Goal: Task Accomplishment & Management: Use online tool/utility

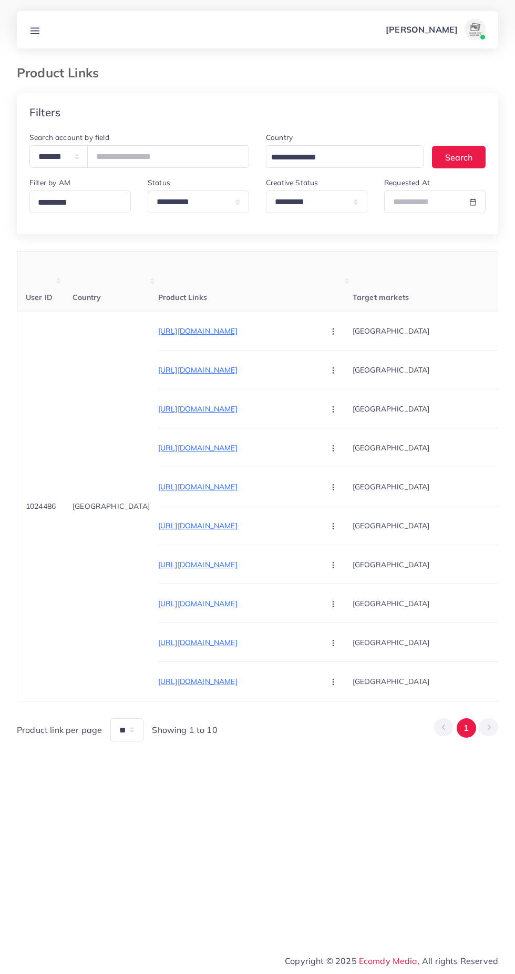
select select "*********"
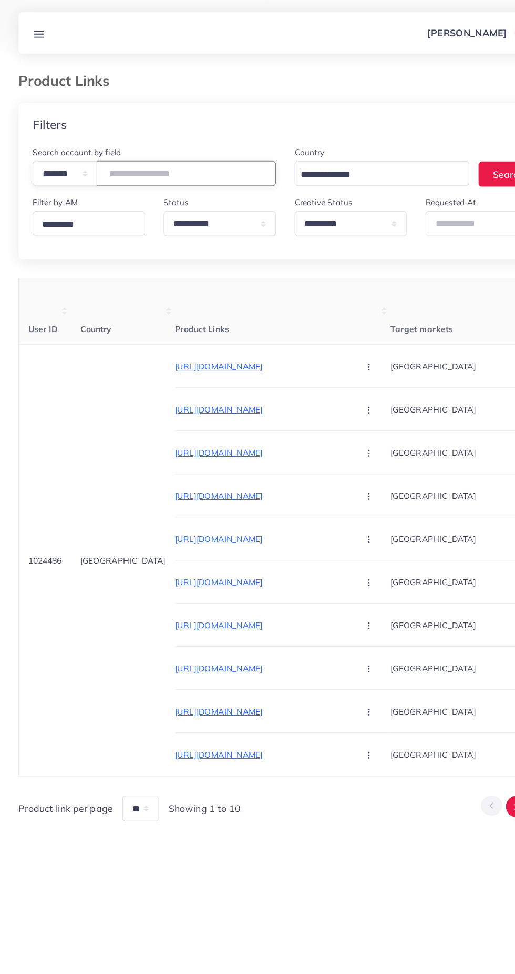
click at [170, 156] on input "number" at bounding box center [168, 156] width 162 height 23
click at [152, 155] on input "number" at bounding box center [168, 156] width 162 height 23
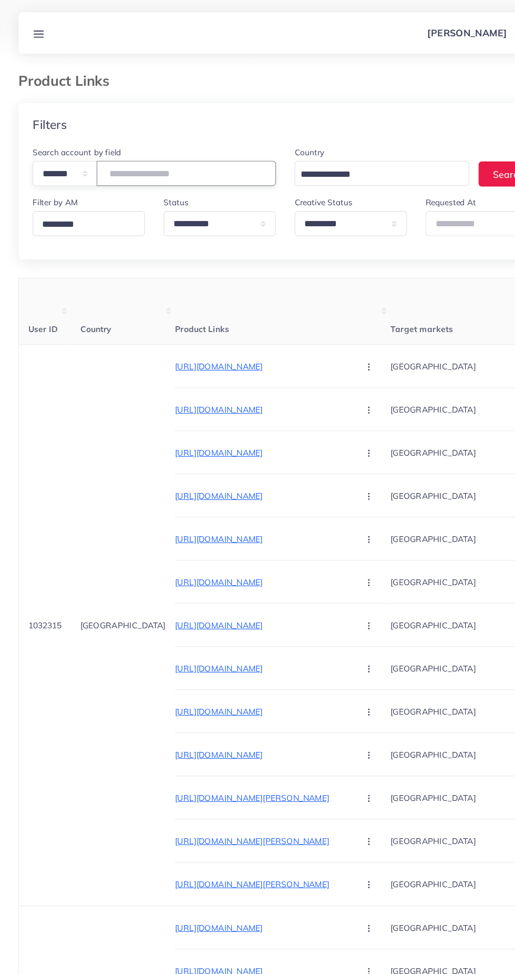
click at [218, 157] on input "number" at bounding box center [168, 156] width 162 height 23
click at [181, 155] on input "number" at bounding box center [168, 156] width 162 height 23
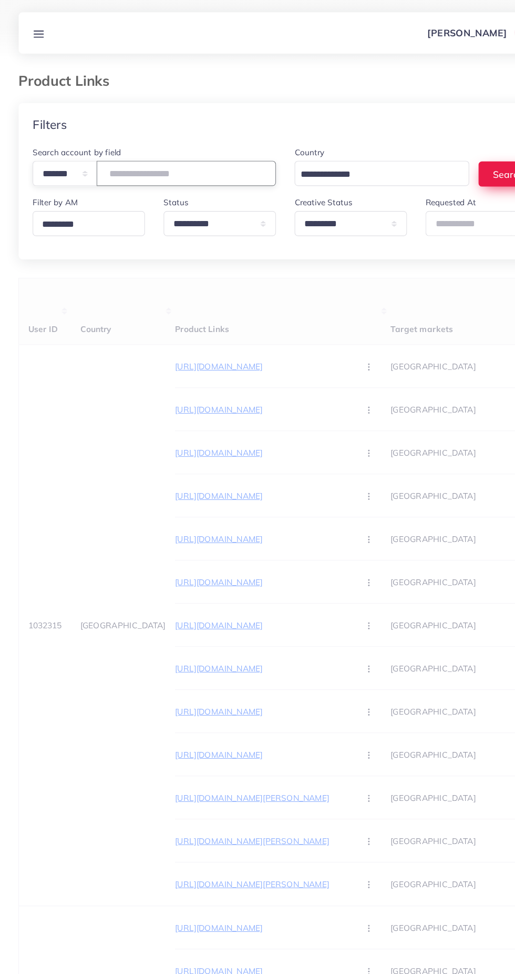
type input "*******"
click at [447, 157] on button "Search" at bounding box center [459, 157] width 54 height 23
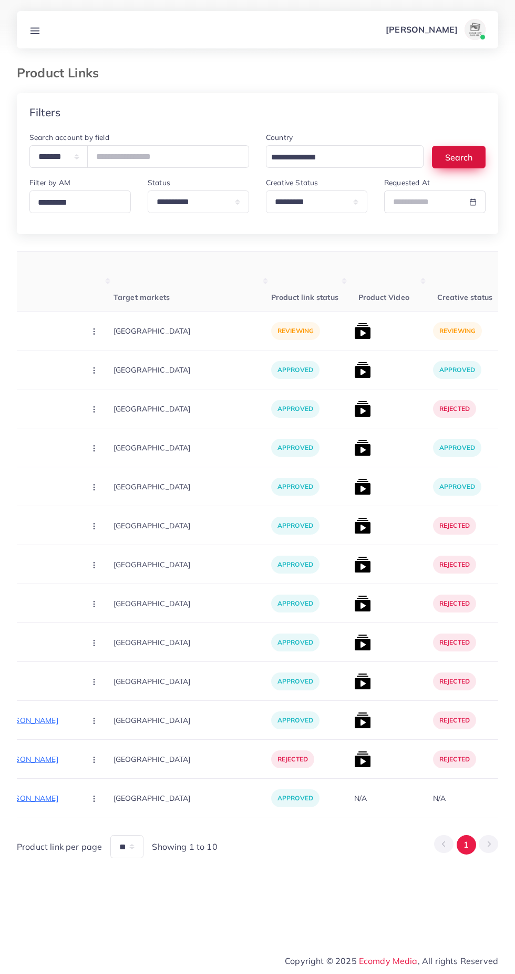
scroll to position [0, 241]
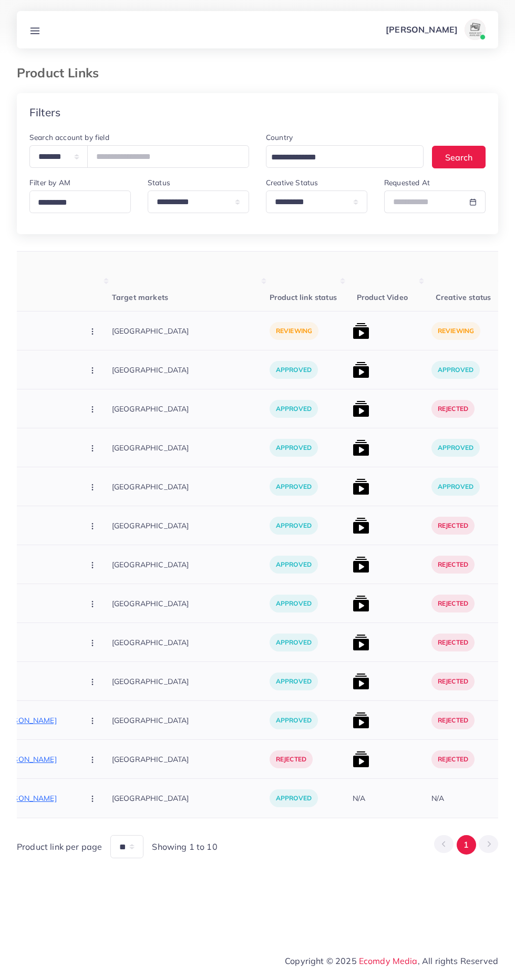
click at [353, 330] on img at bounding box center [361, 330] width 17 height 17
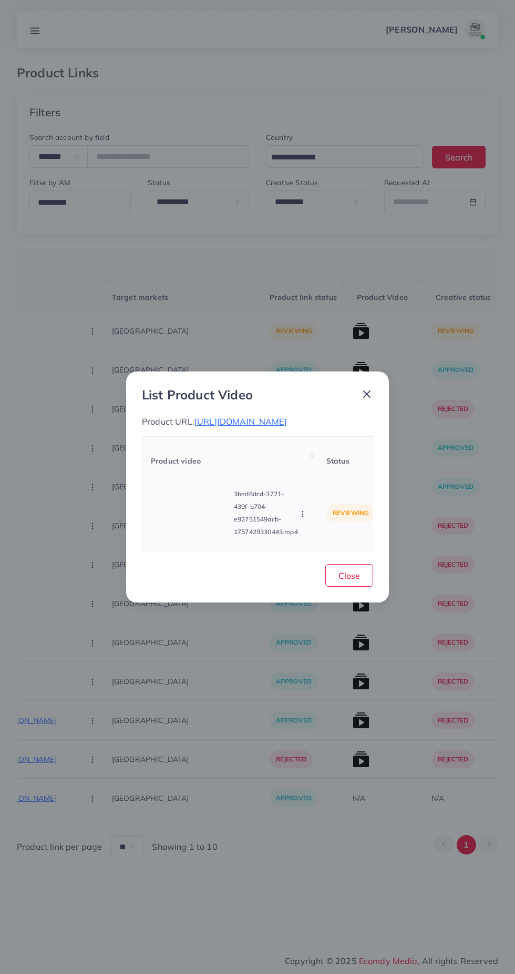
click at [196, 537] on video at bounding box center [190, 512] width 79 height 47
click at [199, 517] on div at bounding box center [190, 512] width 79 height 47
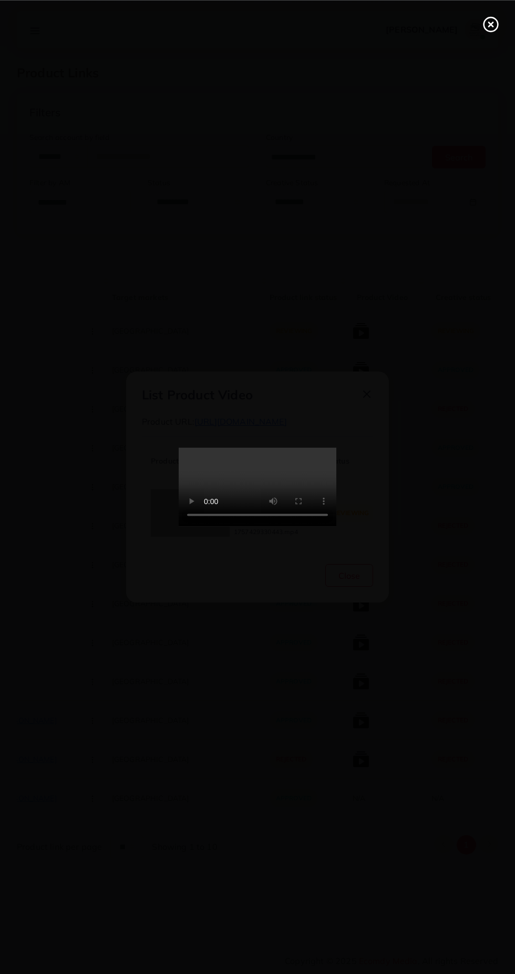
click at [491, 22] on icon at bounding box center [491, 24] width 17 height 17
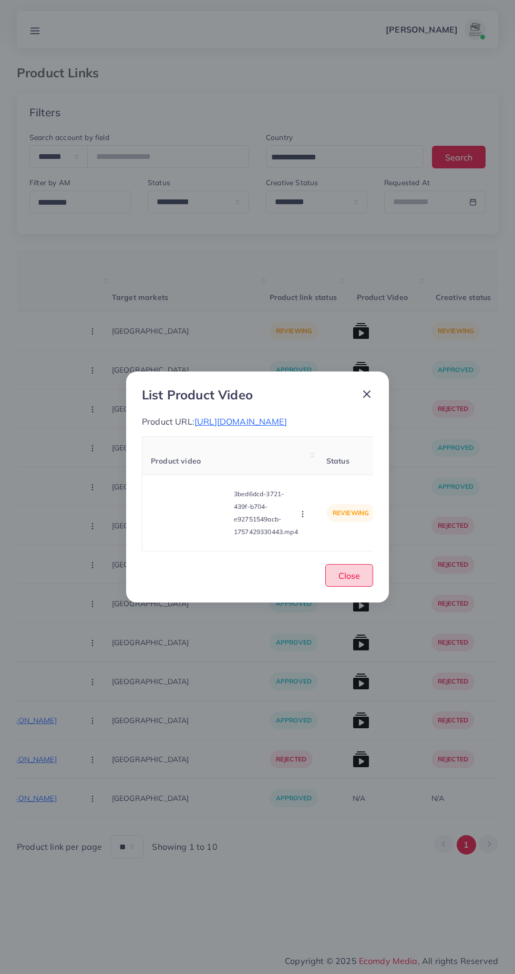
click at [353, 586] on button "Close" at bounding box center [350, 575] width 48 height 23
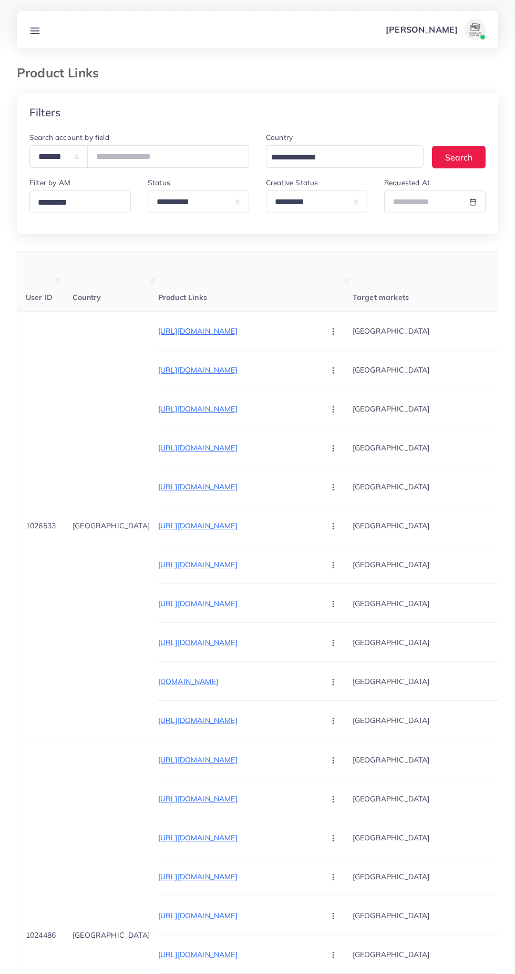
select select "*********"
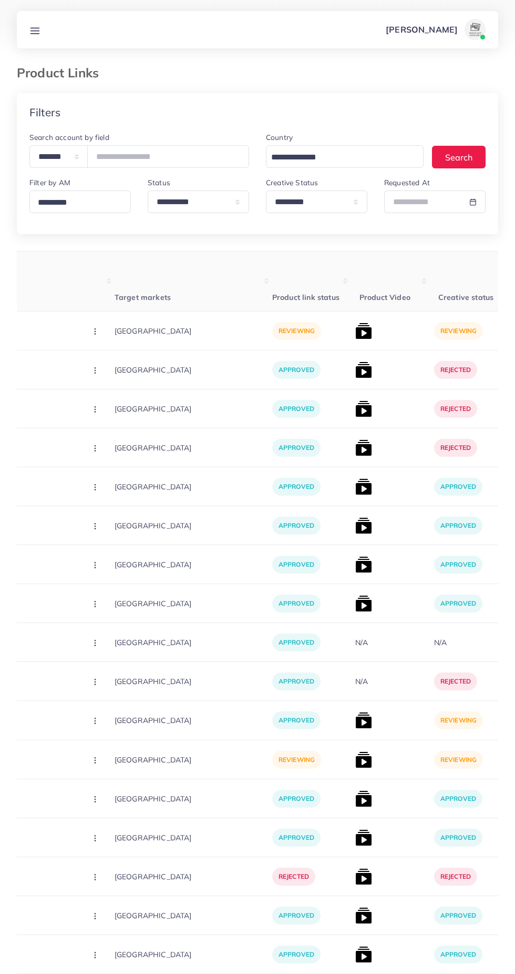
scroll to position [0, 245]
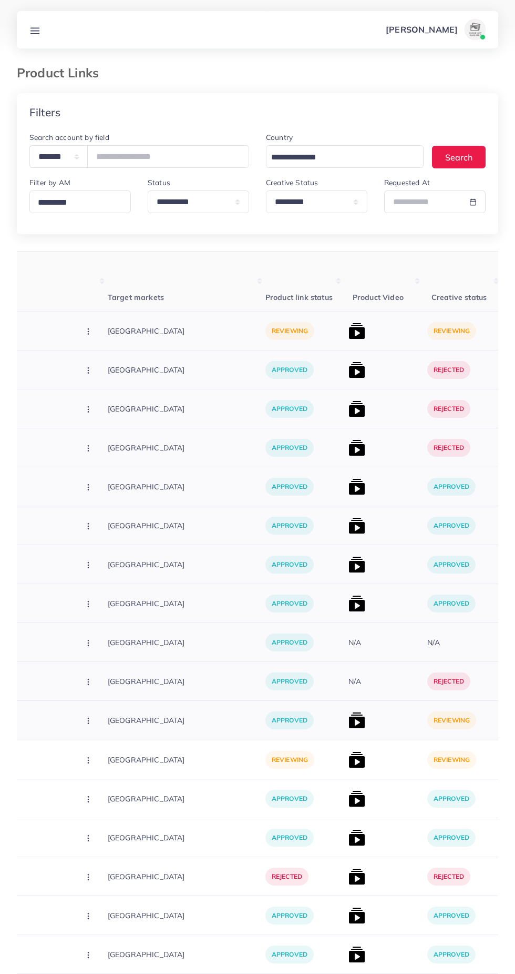
click at [349, 718] on img at bounding box center [357, 720] width 17 height 17
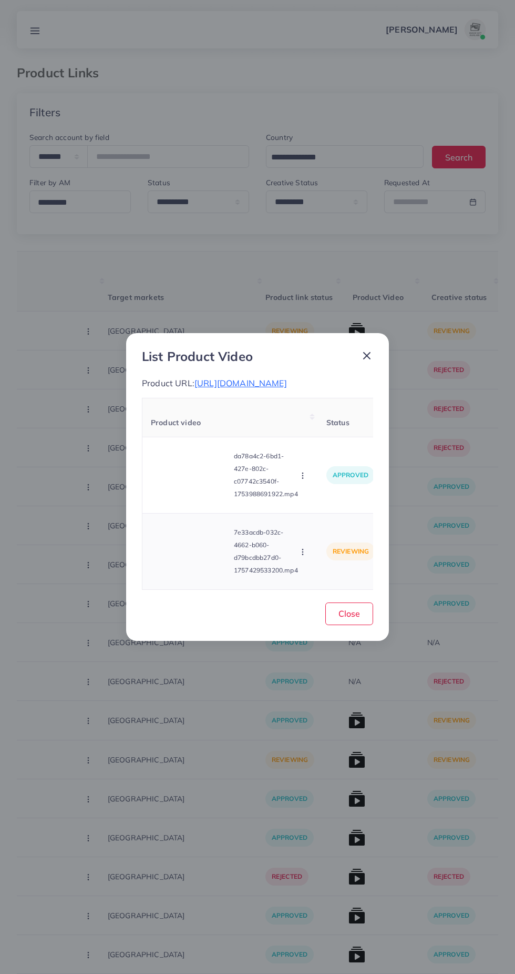
click at [193, 566] on video at bounding box center [190, 551] width 79 height 47
click at [197, 558] on circle at bounding box center [191, 551] width 14 height 14
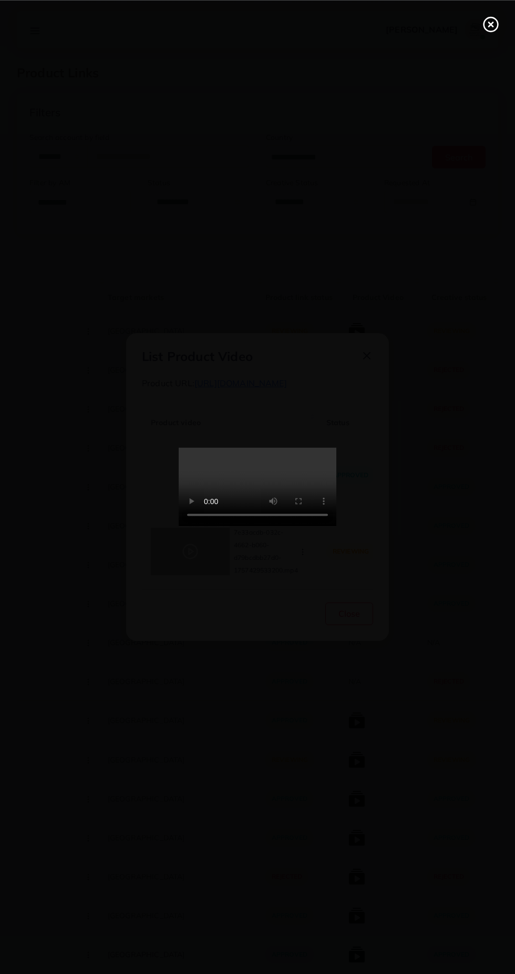
click at [351, 731] on div at bounding box center [257, 487] width 515 height 974
click at [430, 655] on div at bounding box center [257, 487] width 515 height 974
click at [436, 762] on div at bounding box center [257, 487] width 515 height 974
click at [489, 31] on circle at bounding box center [491, 24] width 14 height 14
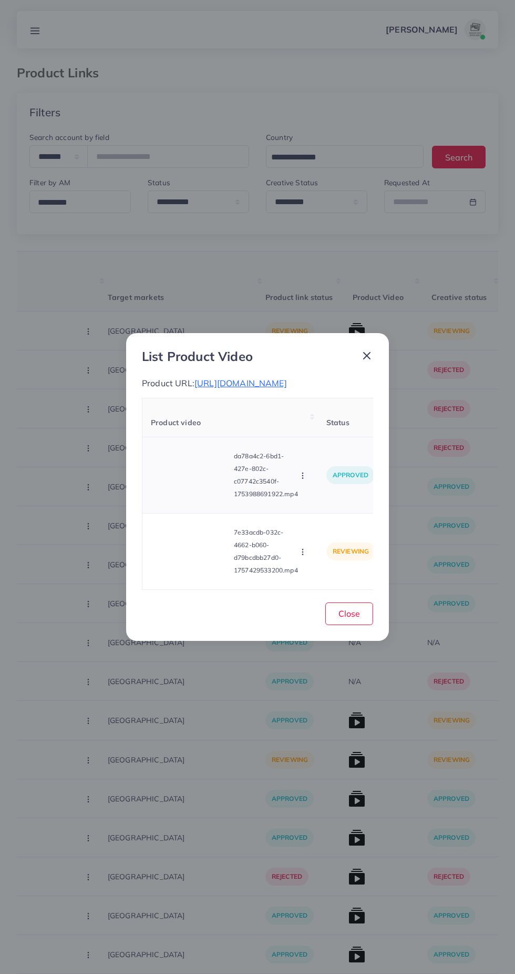
click at [194, 484] on video at bounding box center [190, 474] width 79 height 47
click at [196, 482] on circle at bounding box center [191, 475] width 14 height 14
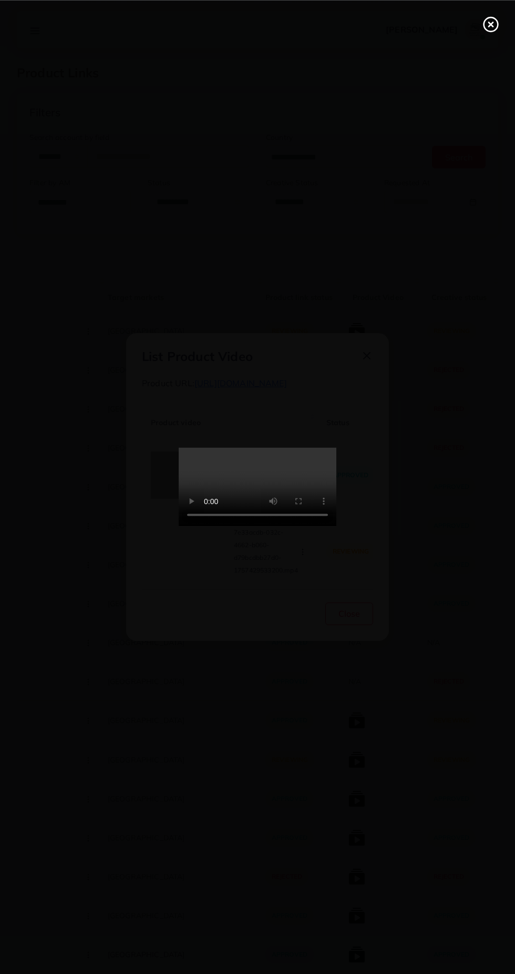
click at [491, 24] on line at bounding box center [491, 24] width 4 height 4
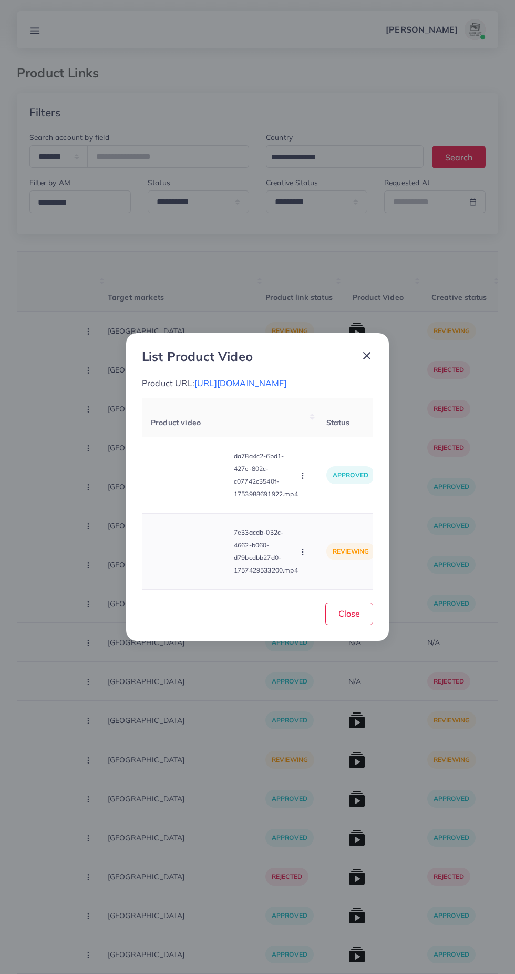
click at [303, 552] on circle "button" at bounding box center [302, 552] width 1 height 1
click at [321, 531] on span "Reject" at bounding box center [320, 526] width 25 height 11
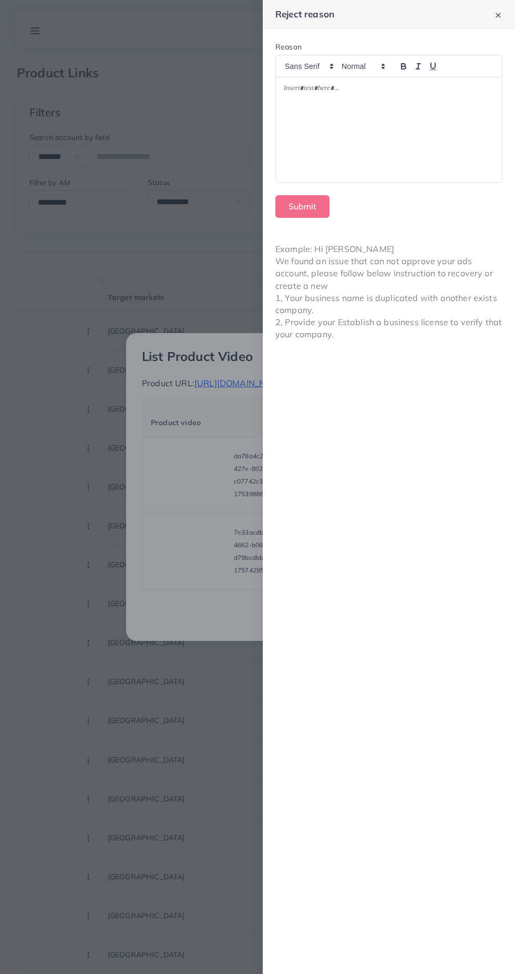
click at [401, 126] on div at bounding box center [389, 129] width 226 height 105
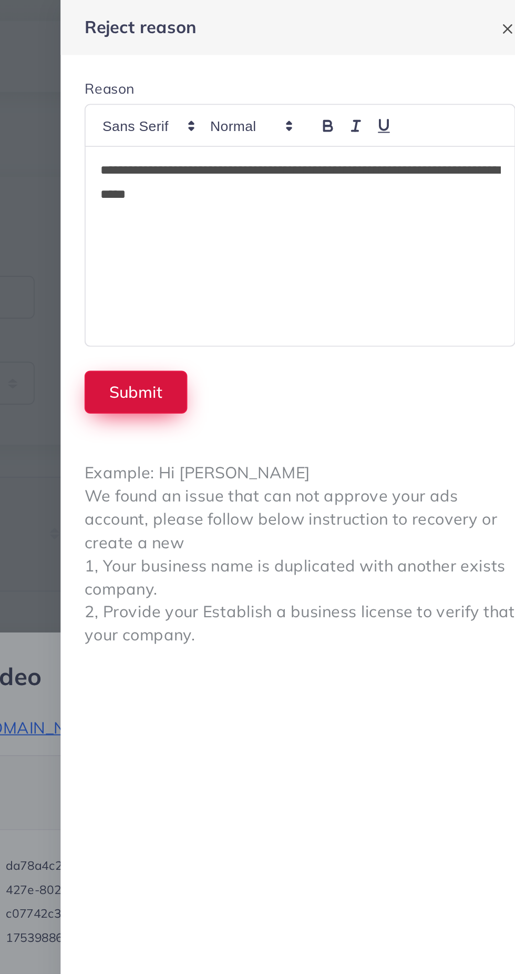
click at [304, 200] on button "Submit" at bounding box center [303, 206] width 54 height 23
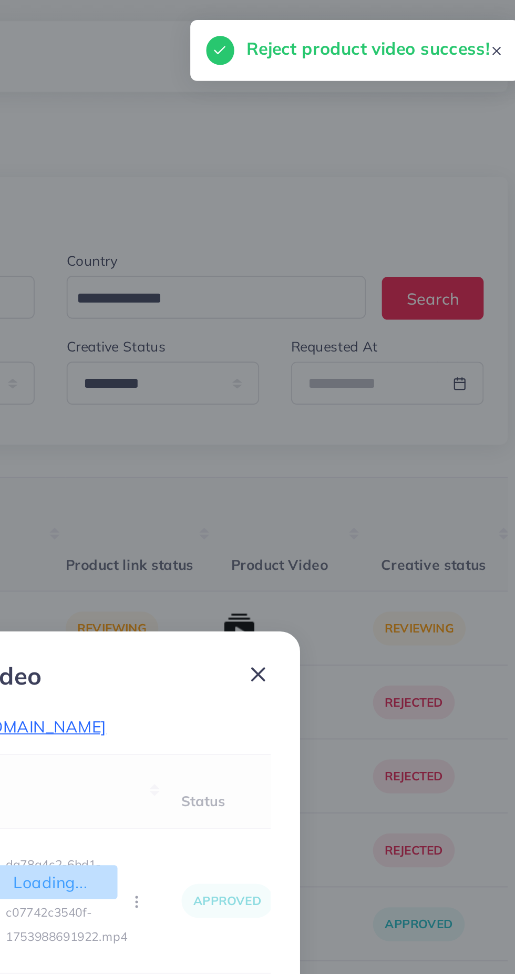
click at [370, 349] on icon at bounding box center [367, 355] width 13 height 13
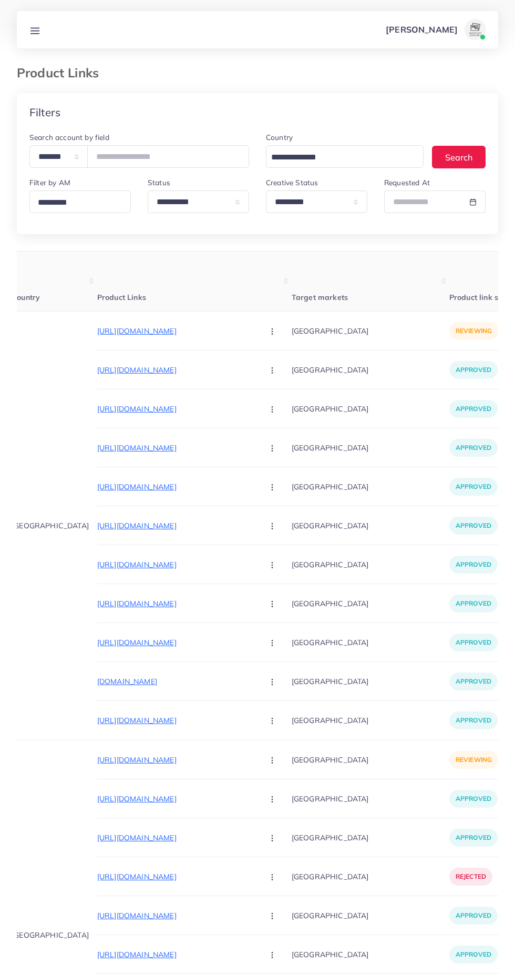
scroll to position [0, 47]
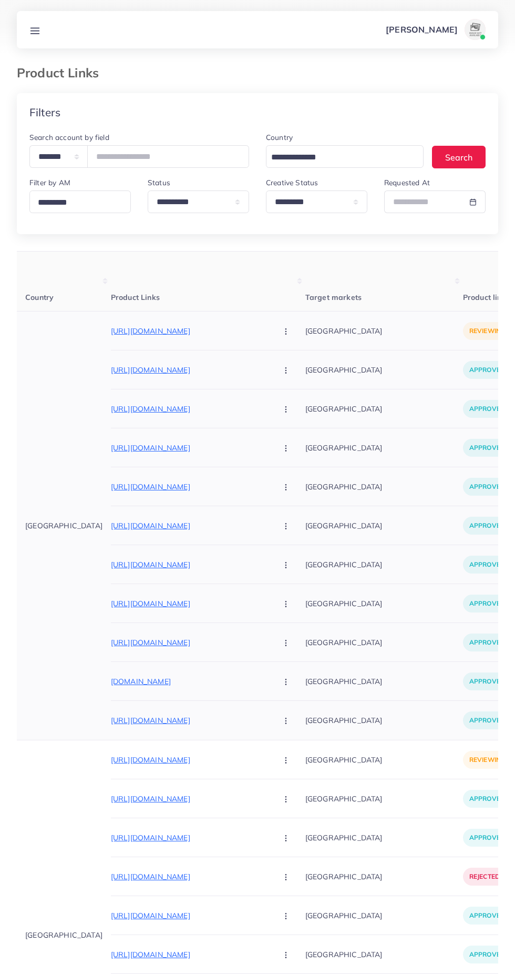
click at [53, 326] on td "[GEOGRAPHIC_DATA]" at bounding box center [64, 525] width 94 height 429
click at [111, 337] on p "https://evaalnisa.com/collections/original-imported-cargo" at bounding box center [190, 331] width 158 height 13
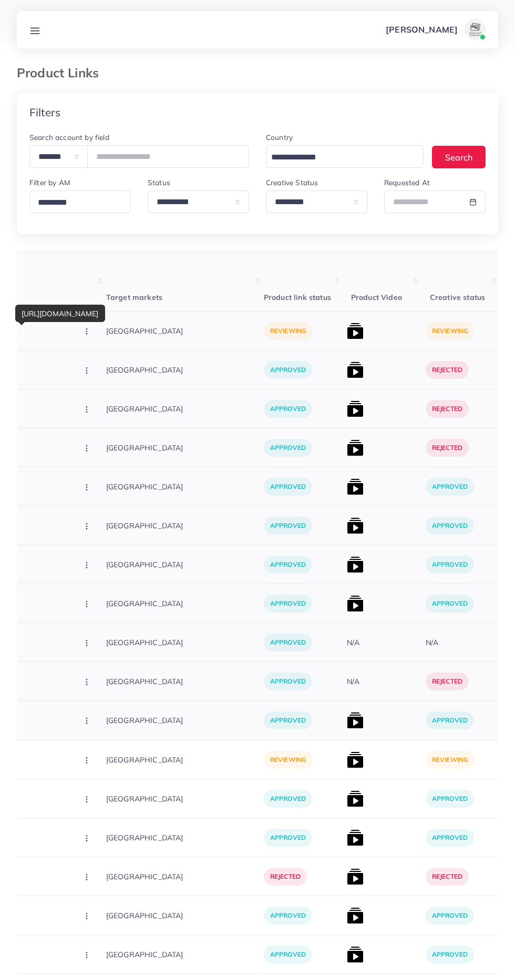
scroll to position [0, 259]
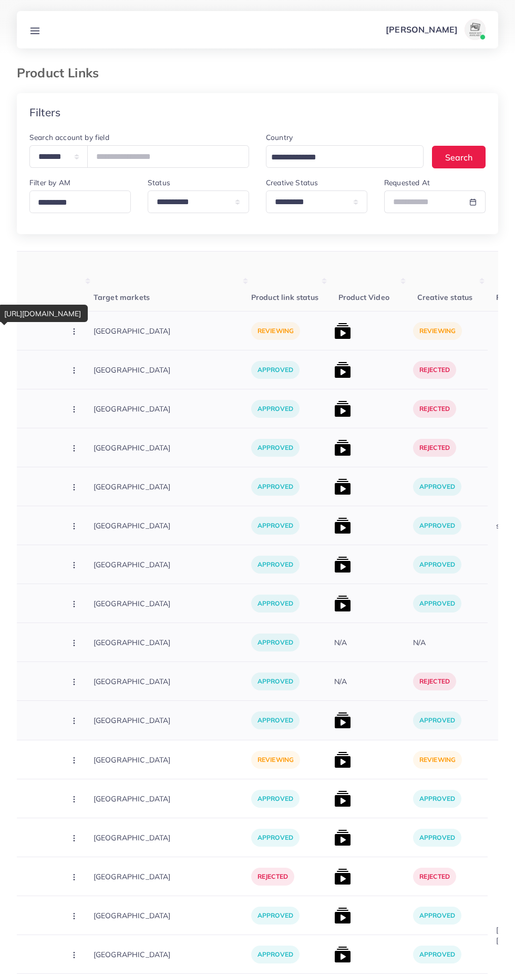
click at [335, 328] on img at bounding box center [343, 330] width 17 height 17
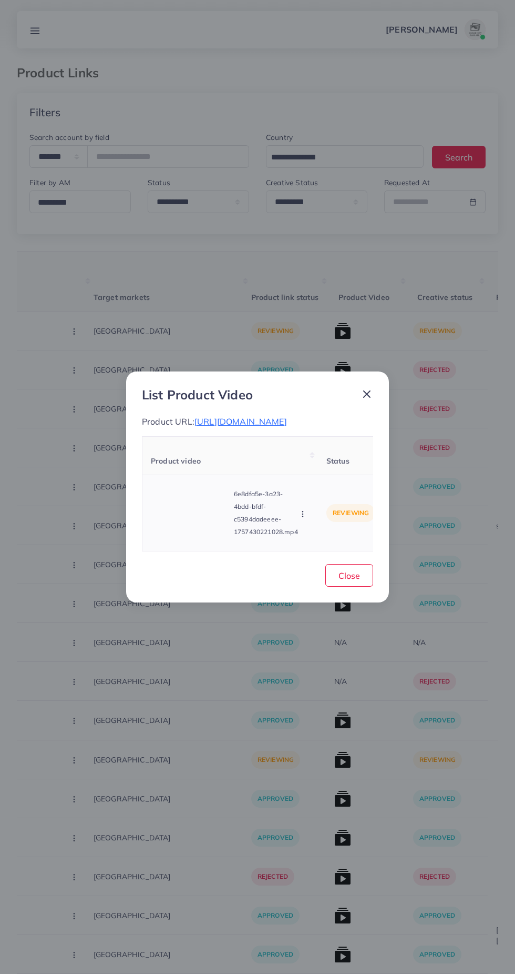
click at [190, 523] on video at bounding box center [190, 512] width 79 height 47
click at [184, 520] on circle at bounding box center [191, 513] width 14 height 14
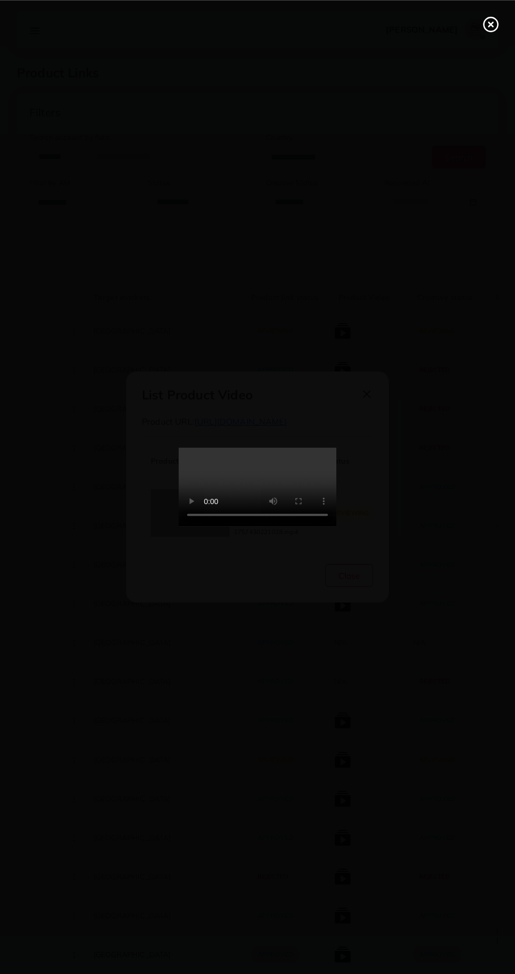
click at [491, 29] on icon at bounding box center [491, 24] width 17 height 17
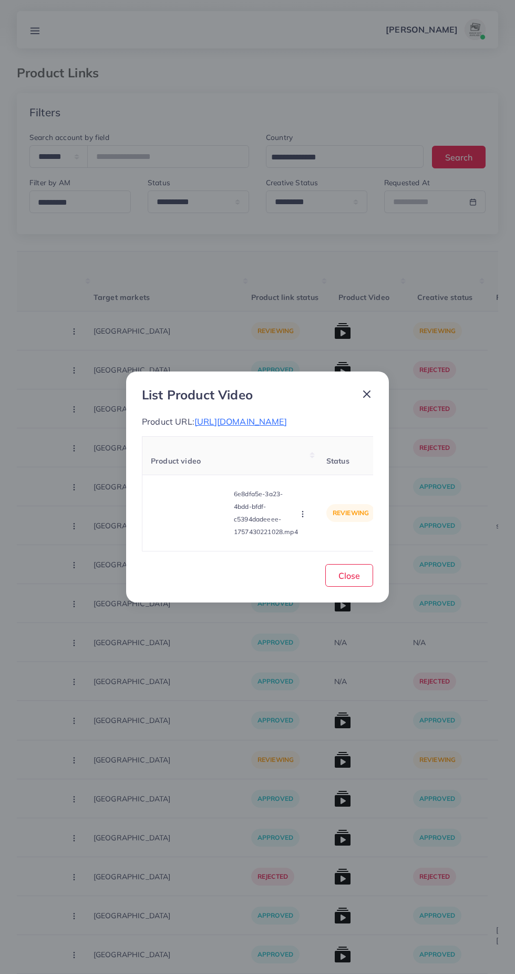
click at [361, 388] on icon at bounding box center [367, 394] width 13 height 13
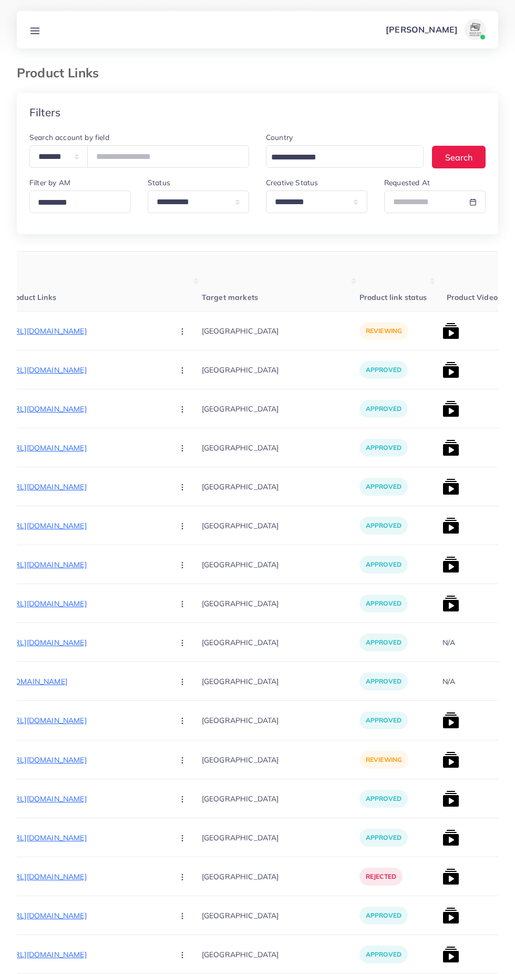
scroll to position [0, 0]
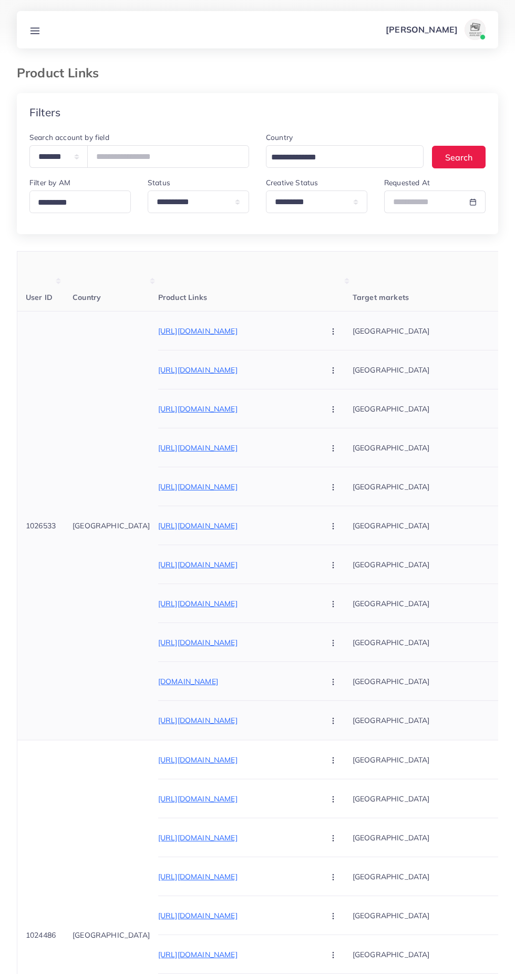
click at [263, 329] on p "https://evaalnisa.com/collections/original-imported-cargo" at bounding box center [237, 331] width 158 height 13
click at [329, 333] on icon "button" at bounding box center [333, 331] width 8 height 8
click at [318, 356] on link "Approve" at bounding box center [358, 362] width 83 height 23
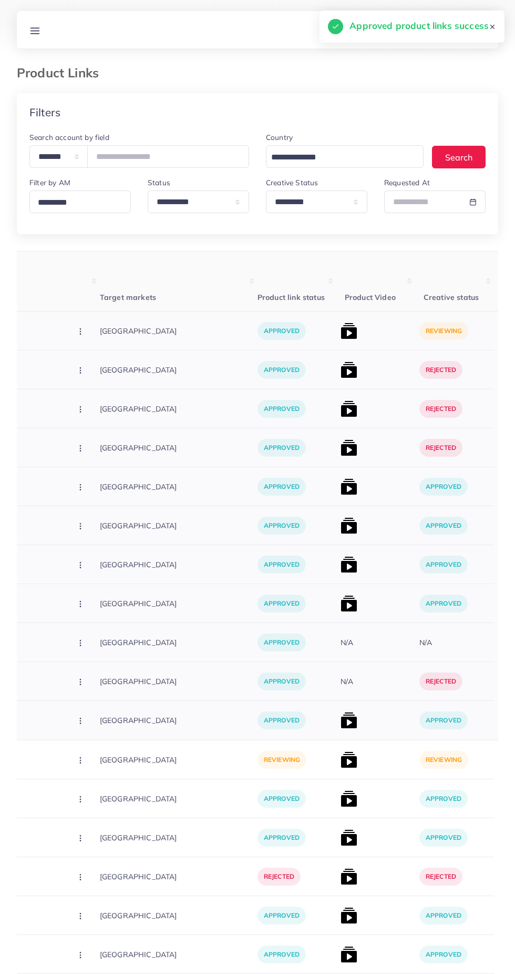
scroll to position [0, 271]
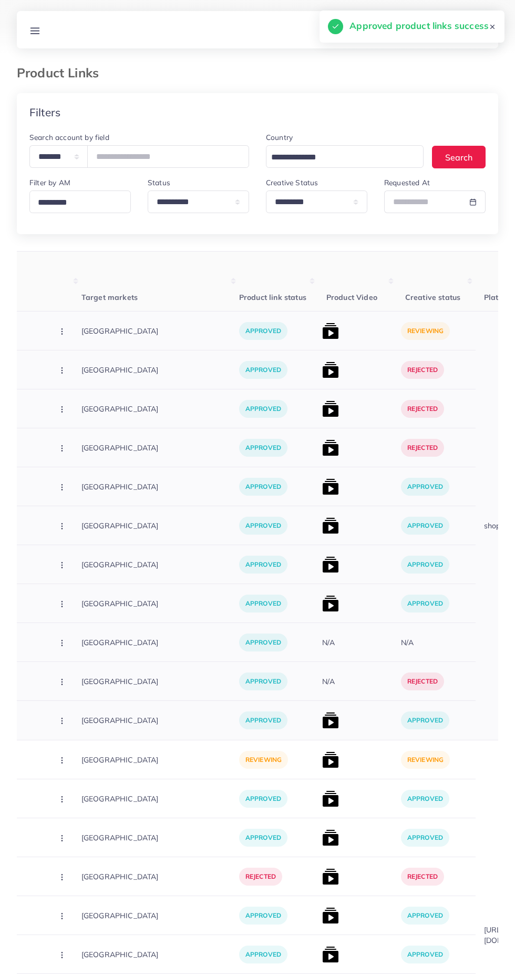
click at [322, 330] on img at bounding box center [330, 330] width 17 height 17
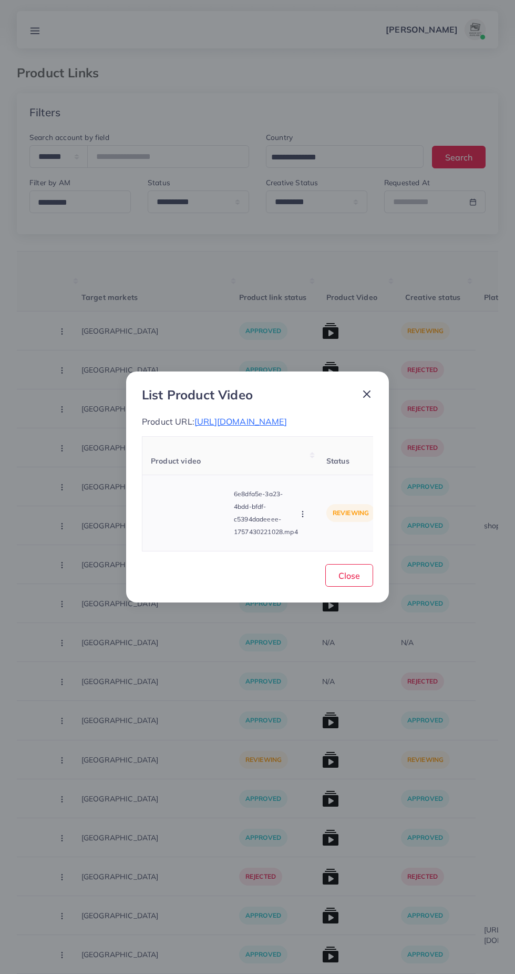
click at [300, 518] on icon "button" at bounding box center [303, 514] width 8 height 8
click at [349, 581] on span "Close" at bounding box center [350, 575] width 22 height 11
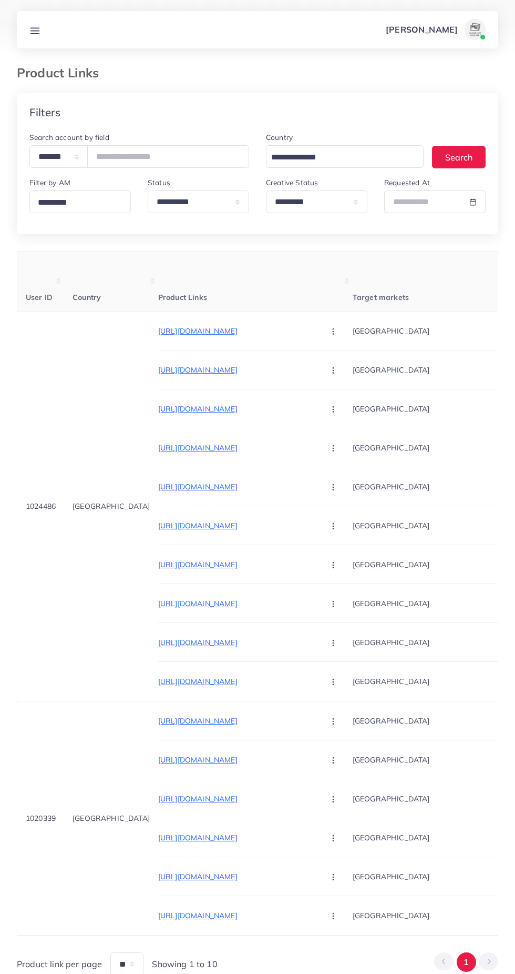
select select "*********"
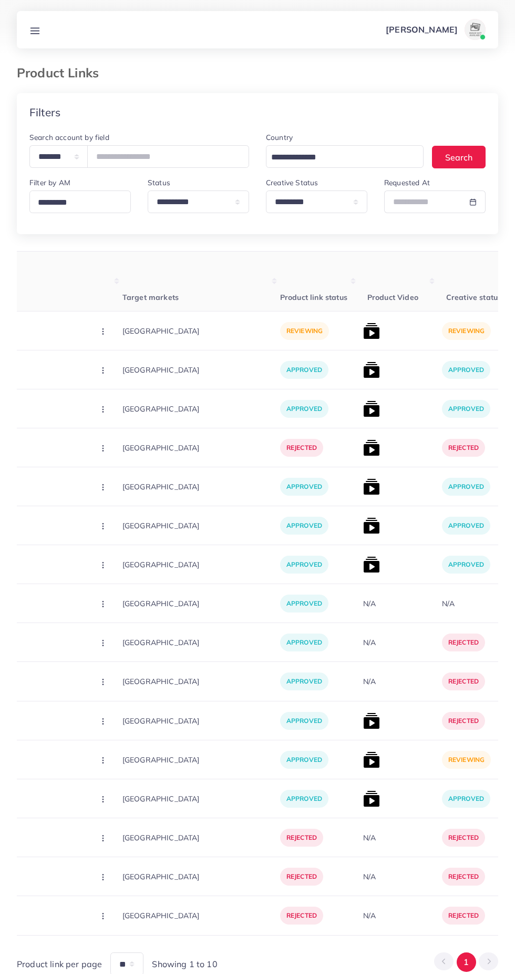
scroll to position [0, 240]
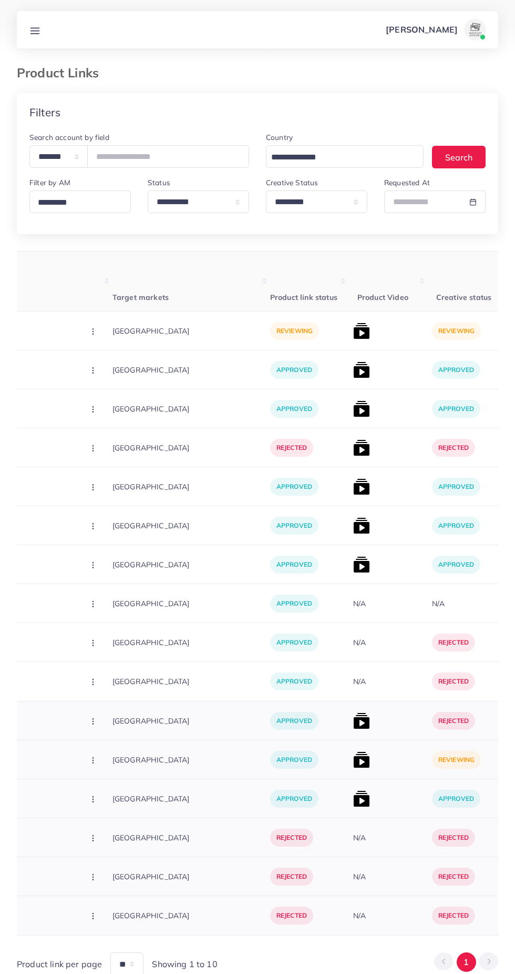
click at [353, 760] on img at bounding box center [361, 759] width 17 height 17
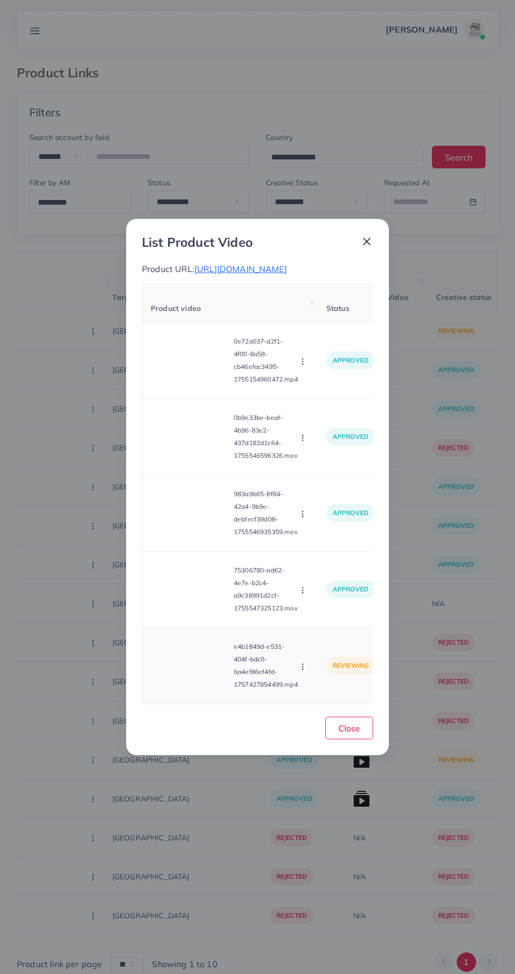
click at [205, 671] on video at bounding box center [190, 665] width 79 height 47
click at [197, 682] on div at bounding box center [190, 665] width 79 height 47
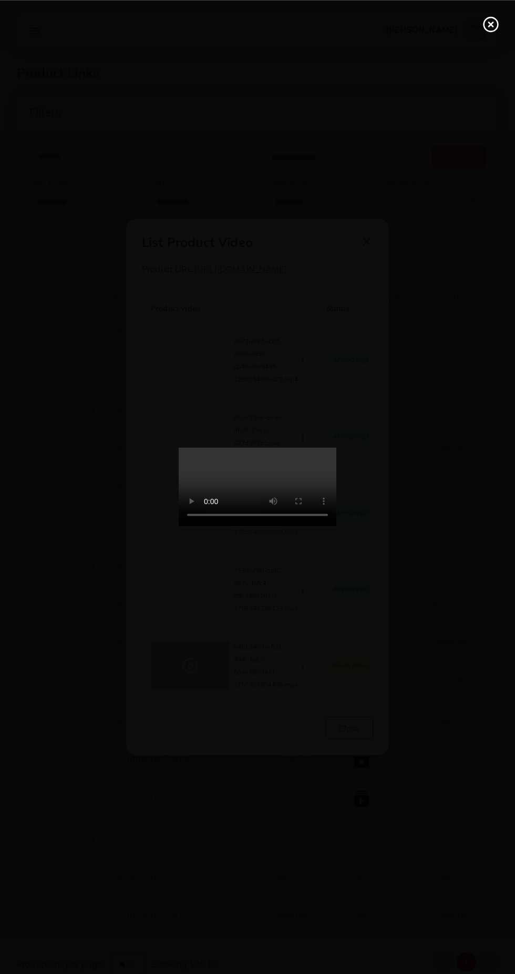
click at [487, 26] on icon at bounding box center [491, 24] width 17 height 17
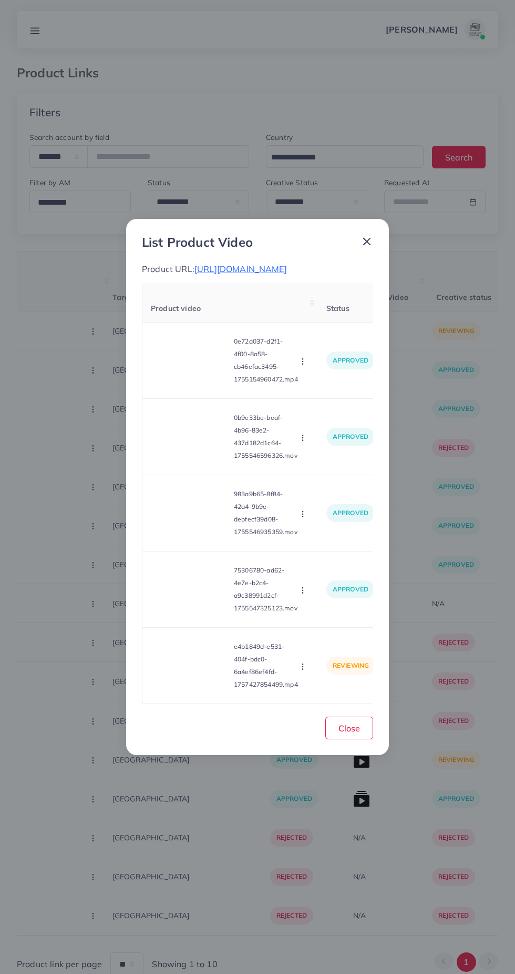
click at [287, 272] on span "[URL][DOMAIN_NAME]" at bounding box center [241, 269] width 93 height 11
click at [207, 681] on video at bounding box center [190, 665] width 79 height 47
click at [206, 677] on div at bounding box center [190, 665] width 79 height 47
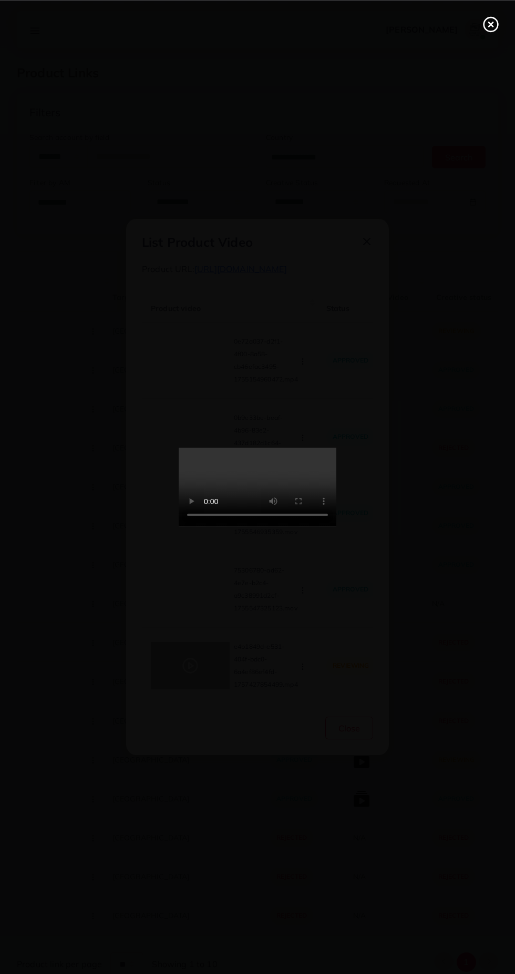
click at [491, 24] on line at bounding box center [491, 24] width 4 height 4
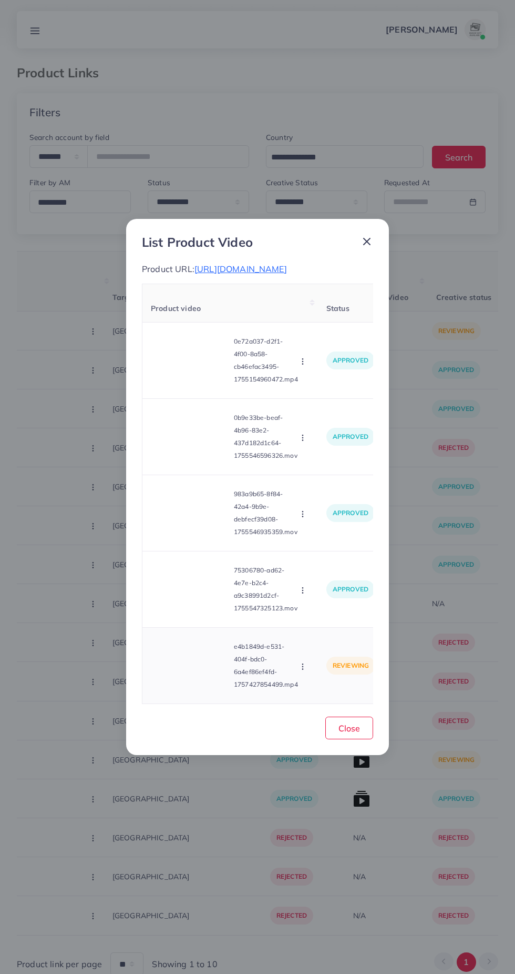
click at [303, 664] on circle "button" at bounding box center [302, 664] width 1 height 1
click at [335, 620] on span "Approve" at bounding box center [325, 617] width 35 height 11
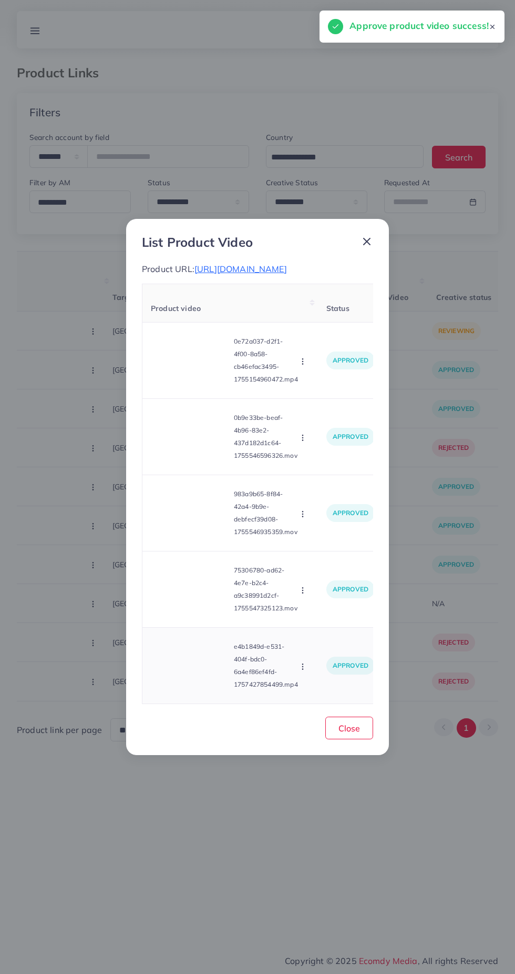
click at [188, 685] on video at bounding box center [190, 665] width 79 height 47
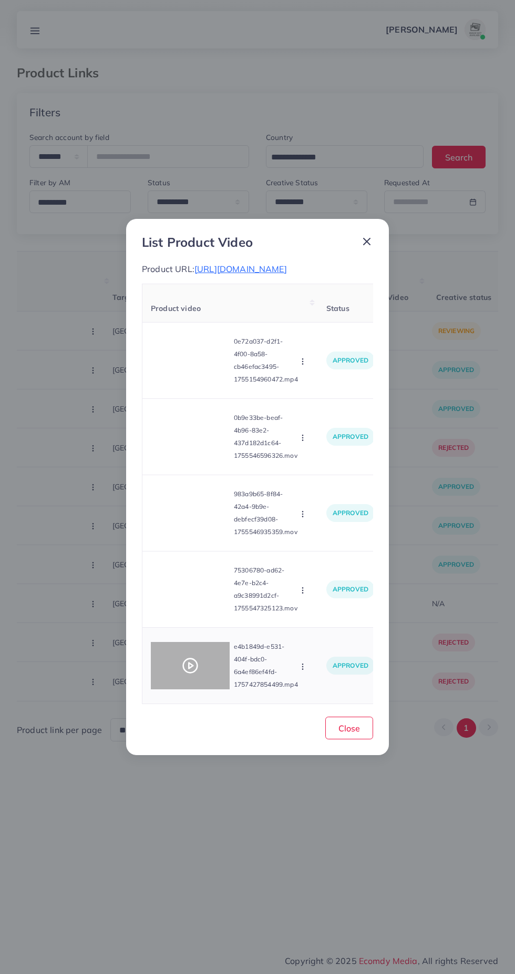
click at [210, 682] on div at bounding box center [190, 665] width 79 height 47
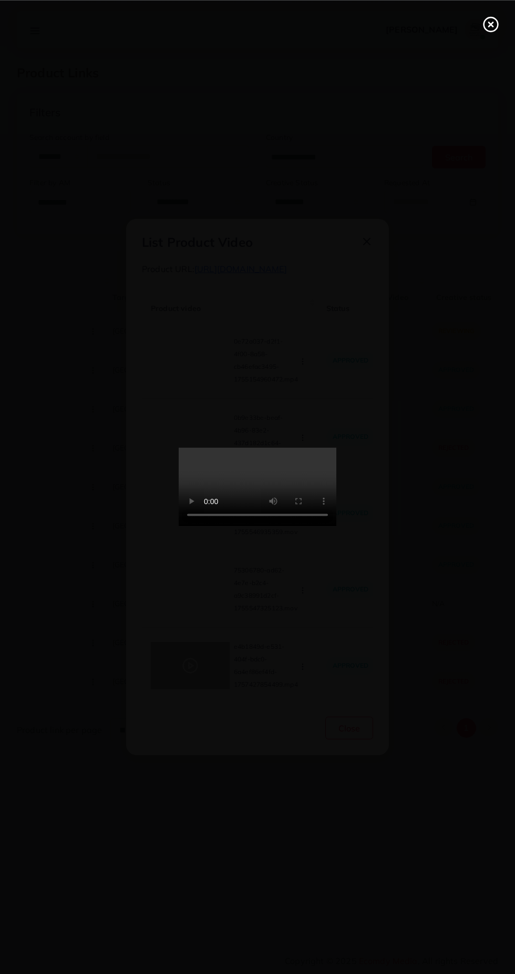
click at [491, 32] on circle at bounding box center [491, 24] width 14 height 14
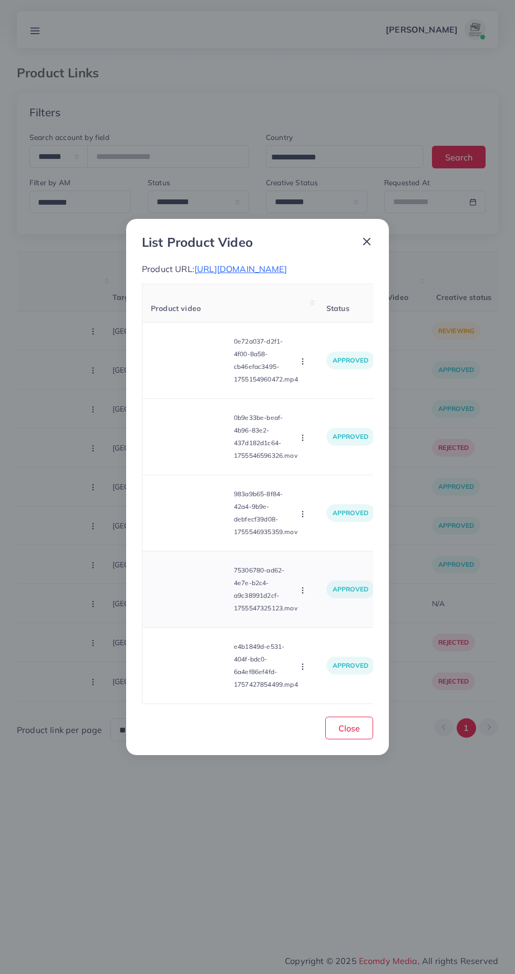
click at [190, 595] on video at bounding box center [190, 588] width 79 height 47
click at [209, 593] on div at bounding box center [190, 588] width 79 height 47
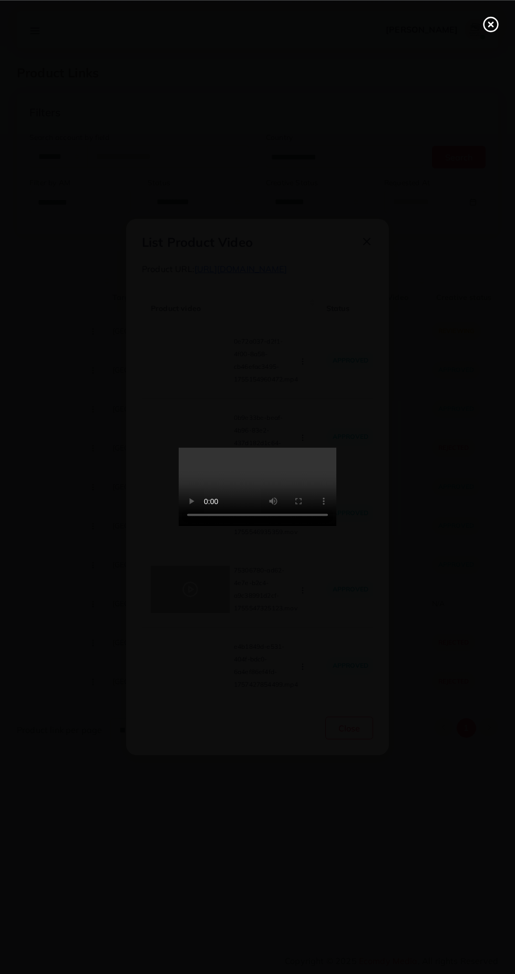
click at [486, 24] on icon at bounding box center [491, 24] width 17 height 17
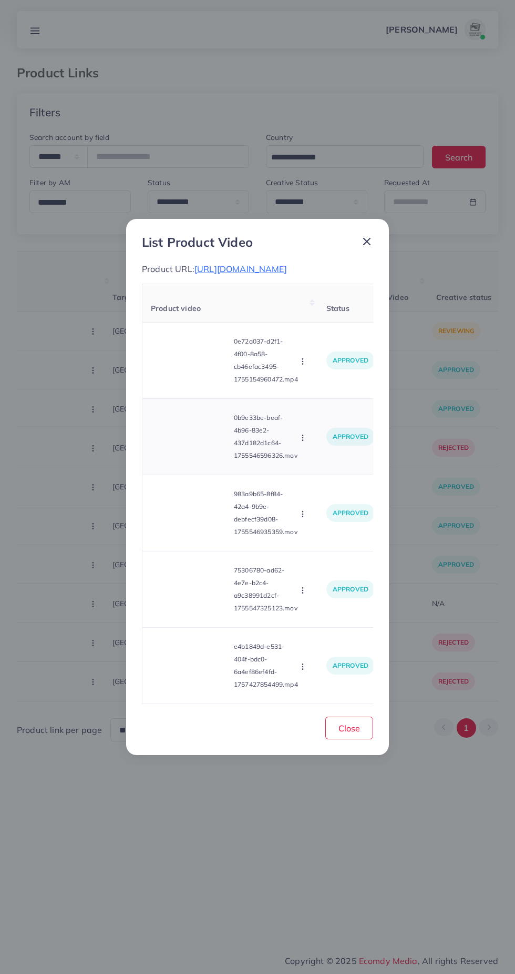
click at [199, 446] on video at bounding box center [190, 436] width 79 height 47
click at [198, 445] on icon at bounding box center [190, 436] width 17 height 17
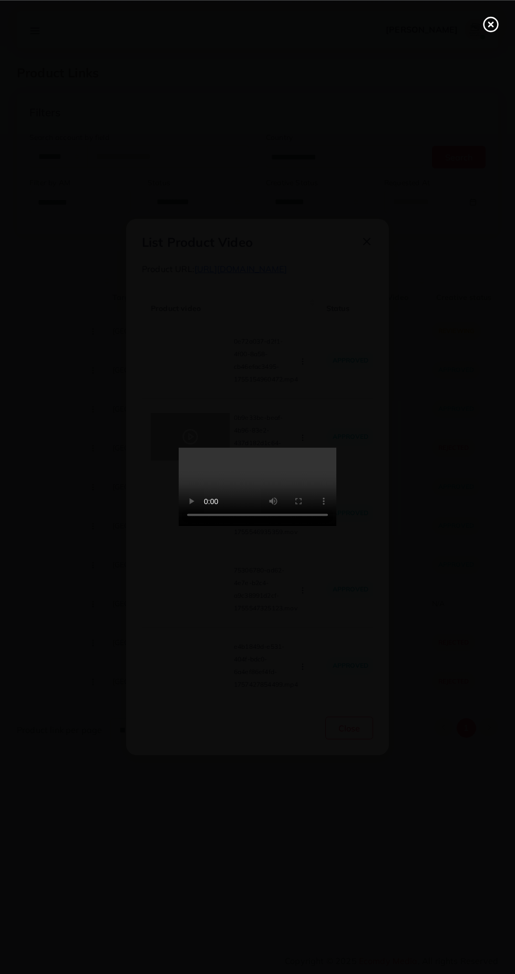
click at [491, 24] on line at bounding box center [491, 24] width 4 height 4
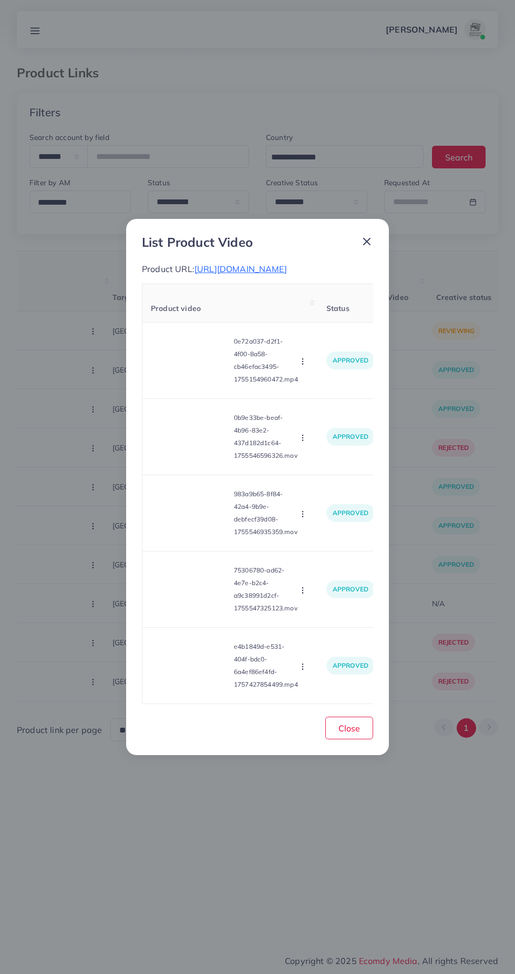
click at [372, 237] on icon at bounding box center [367, 241] width 13 height 13
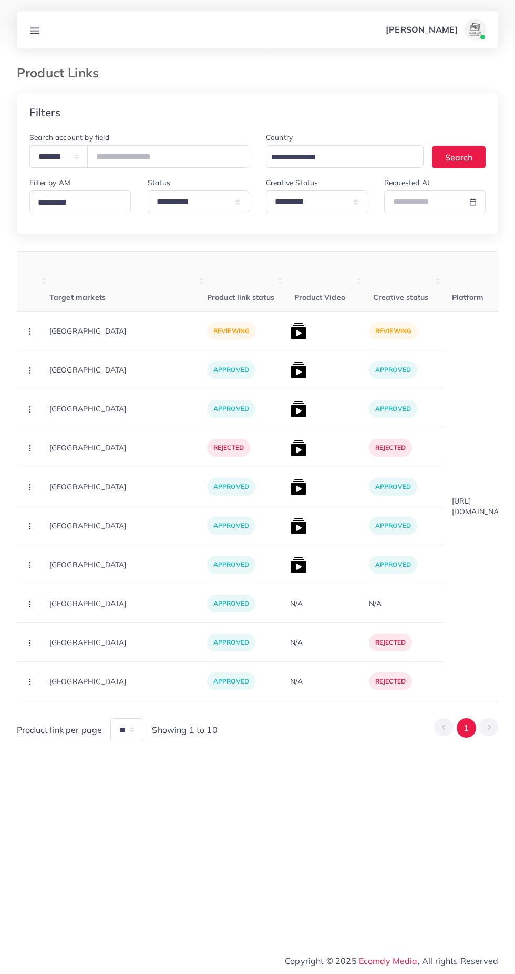
scroll to position [0, 311]
